Goal: Transaction & Acquisition: Purchase product/service

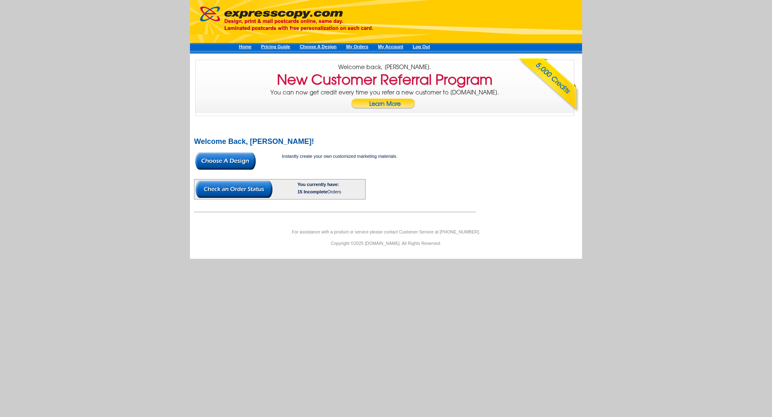
click at [239, 167] on img at bounding box center [225, 160] width 60 height 17
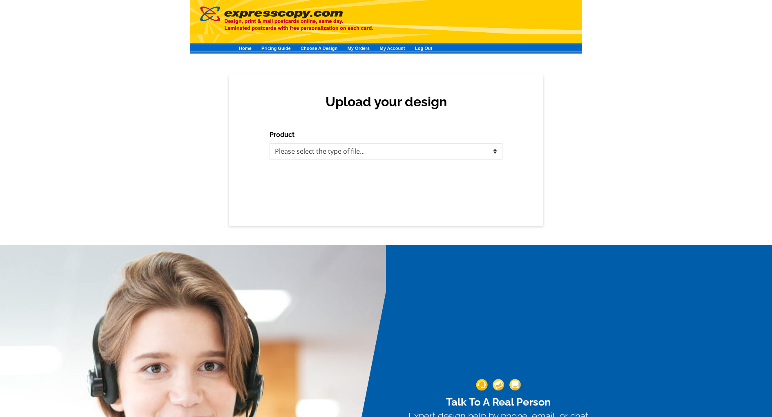
select select "1"
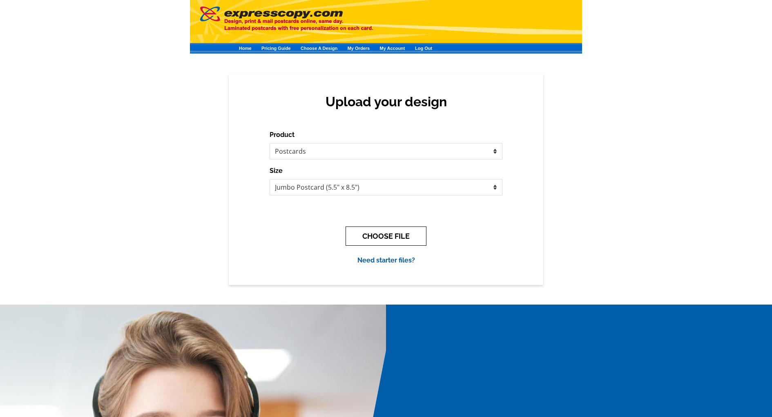
click at [403, 235] on button "CHOOSE FILE" at bounding box center [386, 235] width 81 height 19
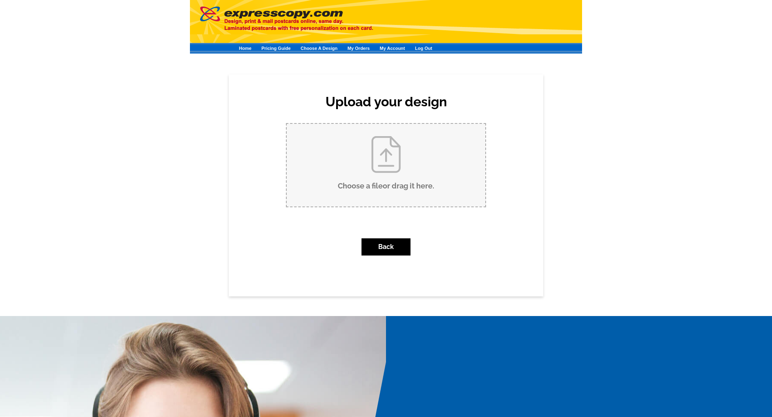
click at [363, 180] on input "Choose a file or drag it here ." at bounding box center [386, 165] width 199 height 83
type input "C:\fakepath\00273-02 2025 Football Schedule Magnets - Stephanie Ojeda - Dallas …"
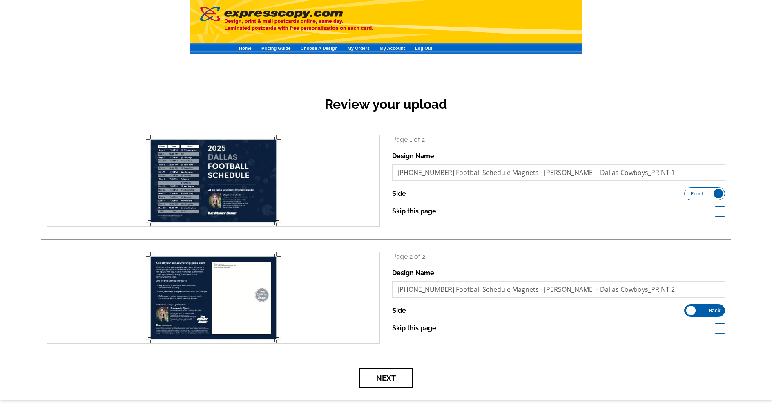
click at [401, 377] on button "Next" at bounding box center [386, 377] width 53 height 19
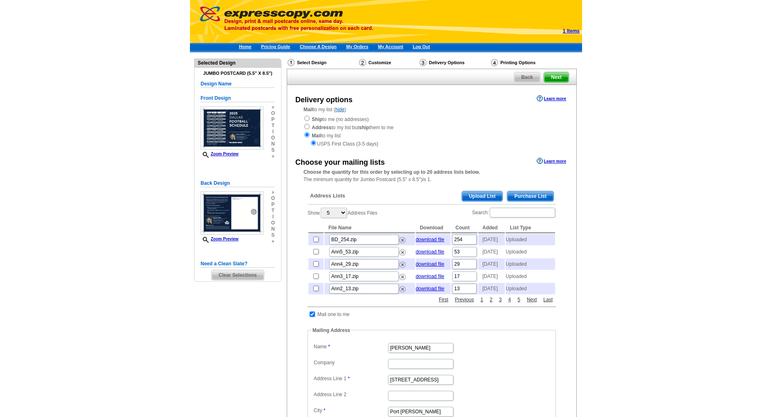
click at [308, 118] on input "radio" at bounding box center [306, 118] width 5 height 5
radio input "true"
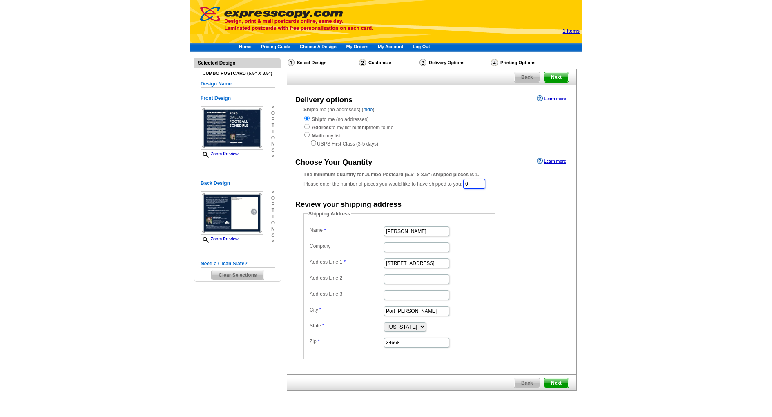
drag, startPoint x: 478, startPoint y: 182, endPoint x: 452, endPoint y: 179, distance: 25.9
click at [452, 180] on div "The minimum quantity for Jumbo Postcard (5.5" x 8.5") shipped pieces is 1. Plea…" at bounding box center [432, 180] width 257 height 19
type input "1"
type input "michelle smith"
type input "[STREET_ADDRESS]"
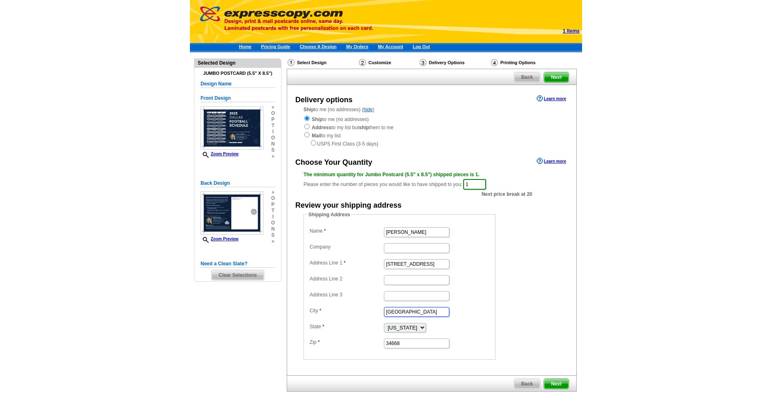
type input "[GEOGRAPHIC_DATA]"
select select "OR"
type input "97218"
click at [551, 380] on span "Next" at bounding box center [556, 384] width 25 height 10
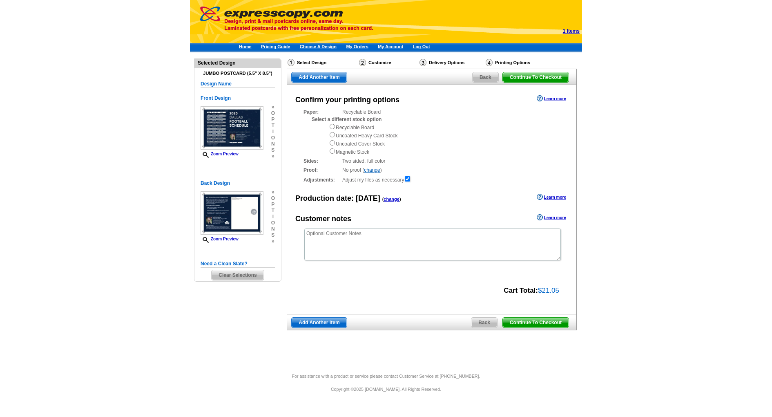
click at [333, 126] on input "radio" at bounding box center [332, 126] width 5 height 5
radio input "true"
drag, startPoint x: 526, startPoint y: 308, endPoint x: 548, endPoint y: 324, distance: 27.0
click at [532, 311] on div "Confirm your printing options Learn more Paper: Recyclable Board Select a diffe…" at bounding box center [431, 208] width 289 height 246
click at [538, 321] on span "Continue To Checkout" at bounding box center [536, 322] width 66 height 10
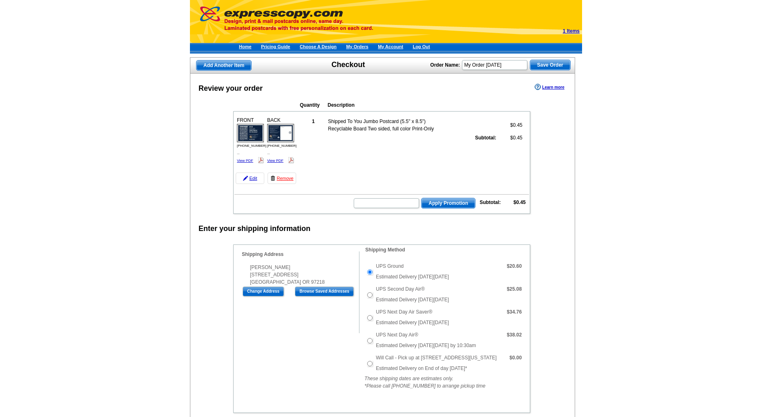
click at [378, 358] on td "Will Call - Pick up at [STREET_ADDRESS][US_STATE] Estimated Delivery on End of …" at bounding box center [439, 363] width 130 height 23
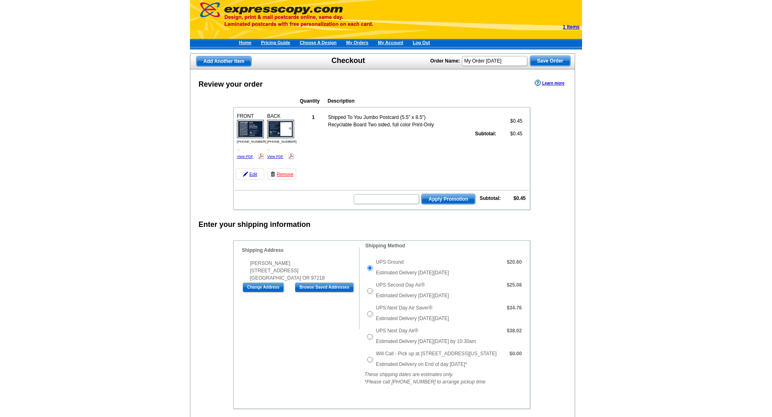
click at [374, 359] on td "Will Call - Pick up at [STREET_ADDRESS][US_STATE] Estimated Delivery on End of …" at bounding box center [439, 359] width 130 height 23
click at [371, 360] on input "Will Call - Pick up at 6623 NE 59th Pl, Portland Oregon" at bounding box center [369, 359] width 5 height 5
radio input "true"
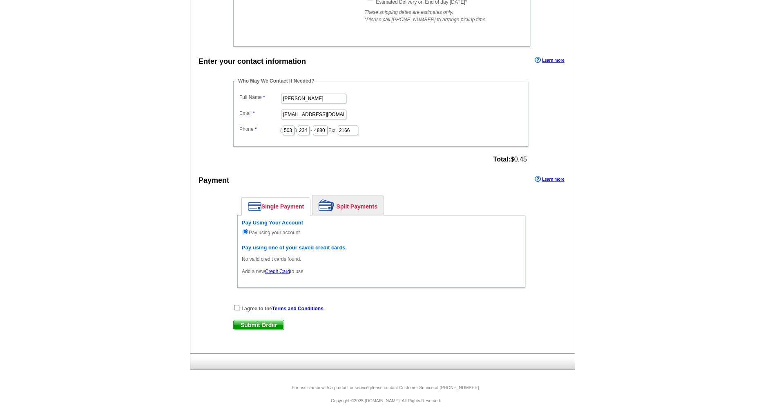
scroll to position [369, 0]
click at [246, 310] on strong "I agree to the Terms and Conditions ." at bounding box center [282, 309] width 83 height 6
click at [240, 310] on div "I agree to the Terms and Conditions ." at bounding box center [381, 308] width 296 height 8
click at [232, 309] on div "I agree to the Terms and Conditions . Submit Order Submit Order" at bounding box center [381, 321] width 329 height 34
click at [236, 310] on input "checkbox" at bounding box center [236, 307] width 5 height 5
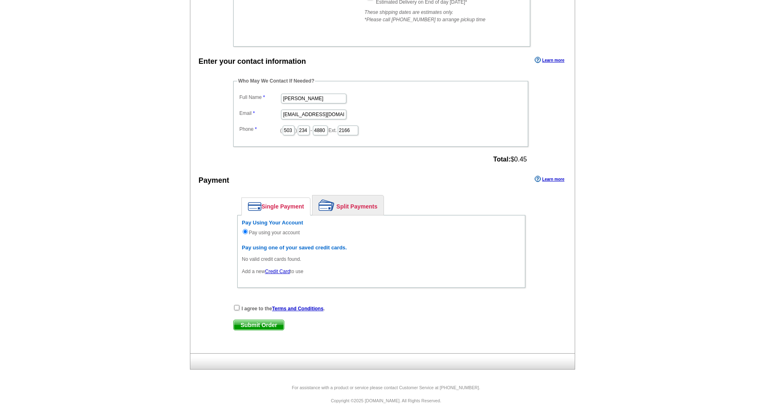
checkbox input "true"
click at [264, 330] on span "Submit Order" at bounding box center [259, 325] width 50 height 10
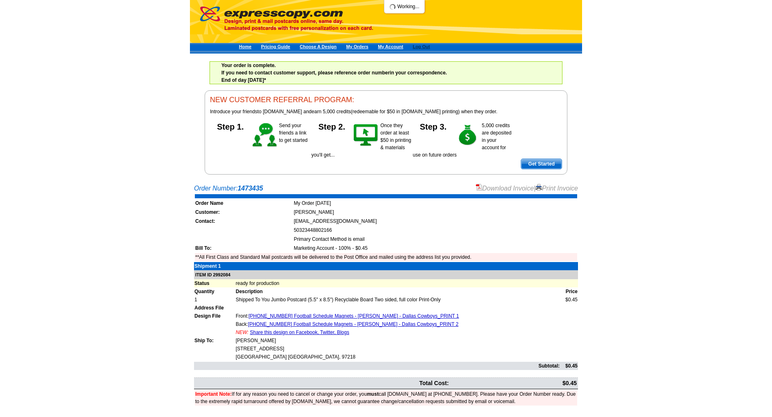
click at [430, 44] on link "Log Out" at bounding box center [421, 46] width 17 height 5
